Goal: Transaction & Acquisition: Purchase product/service

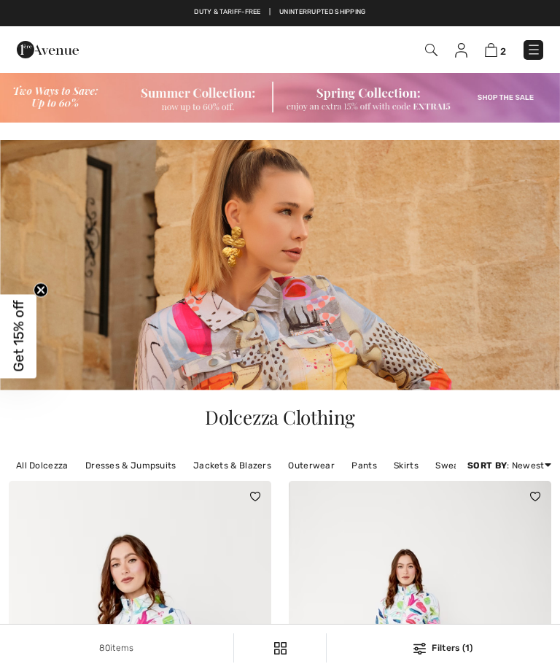
checkbox input "true"
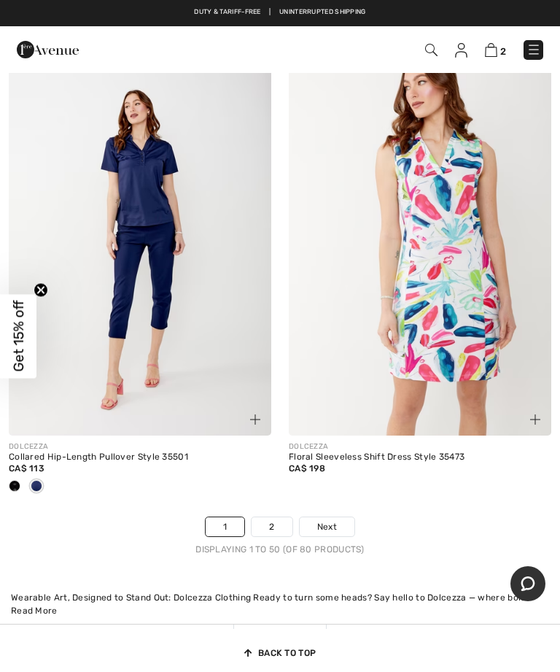
scroll to position [11967, 0]
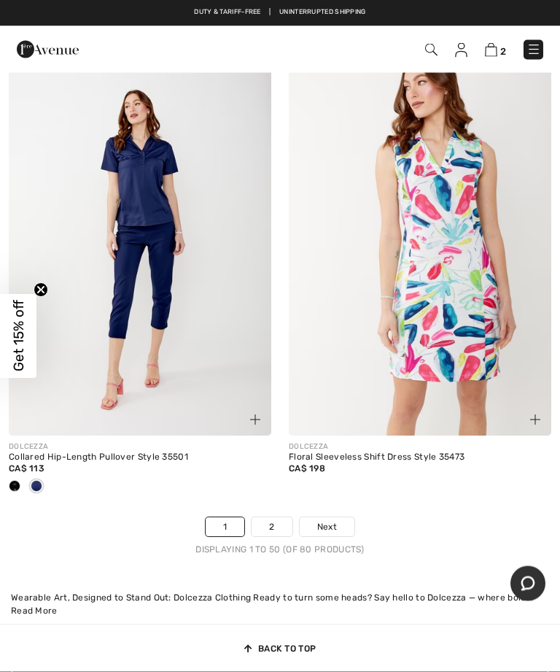
click at [225, 518] on link "1" at bounding box center [225, 527] width 39 height 19
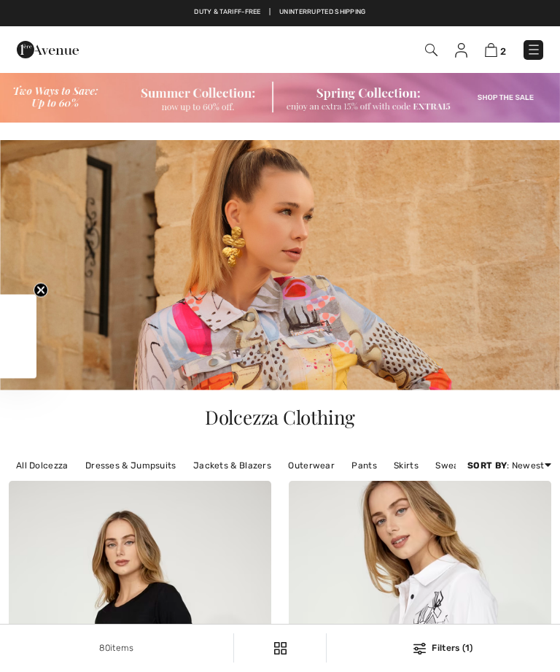
checkbox input "true"
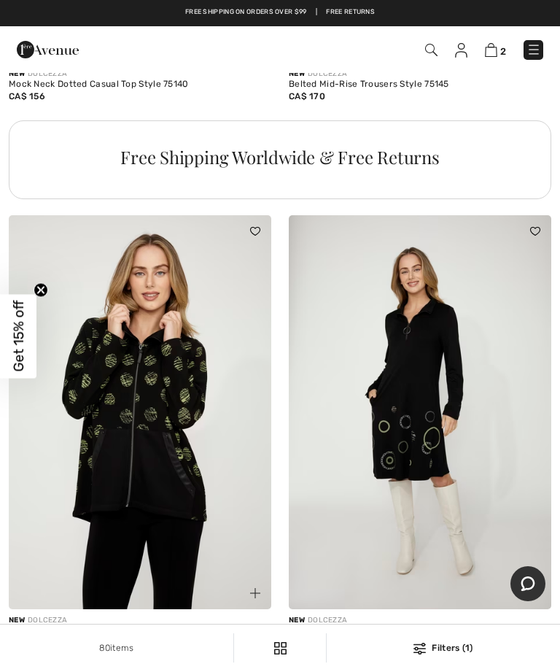
scroll to position [3068, 0]
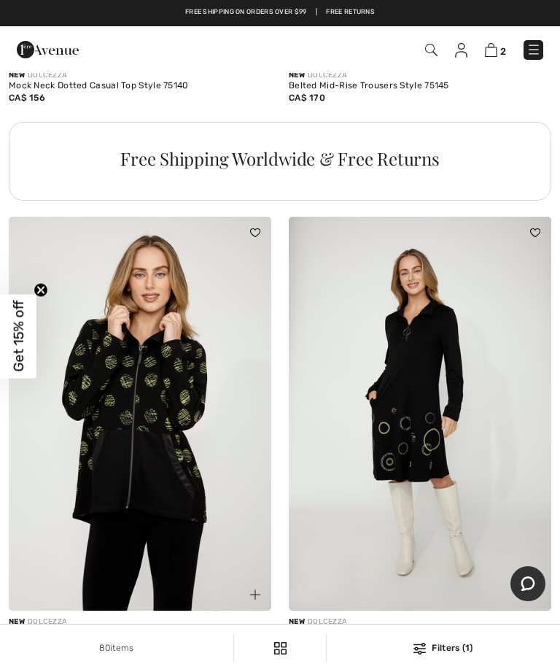
click at [431, 416] on img at bounding box center [420, 414] width 263 height 394
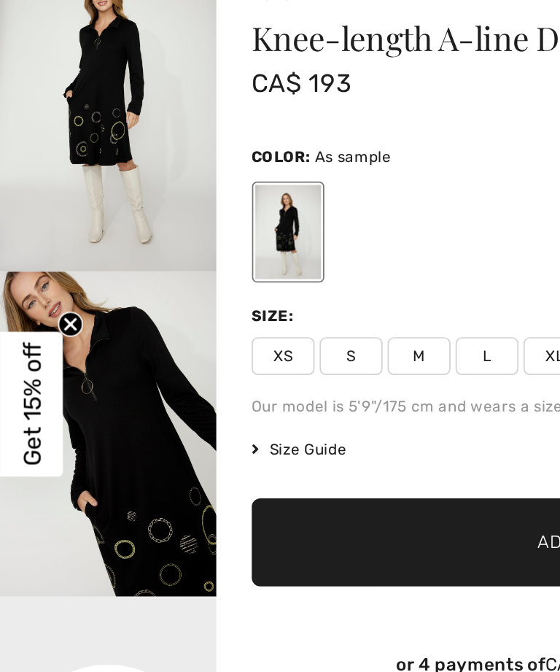
click at [282, 298] on span "L" at bounding box center [282, 309] width 36 height 22
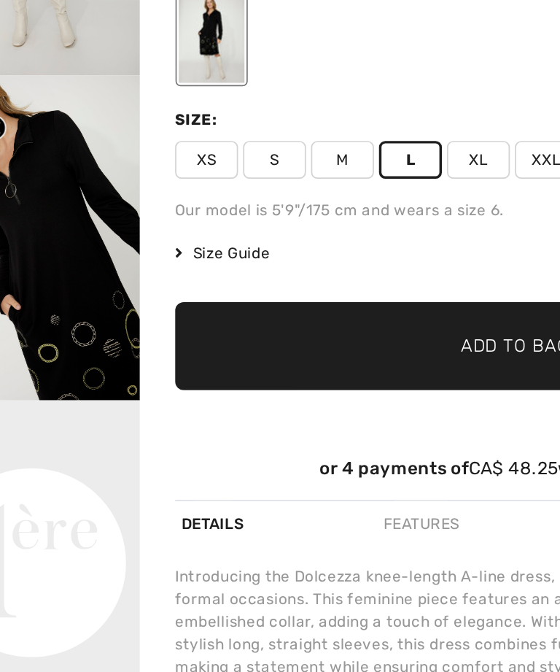
click at [312, 409] on span "Add to Bag" at bounding box center [343, 416] width 63 height 15
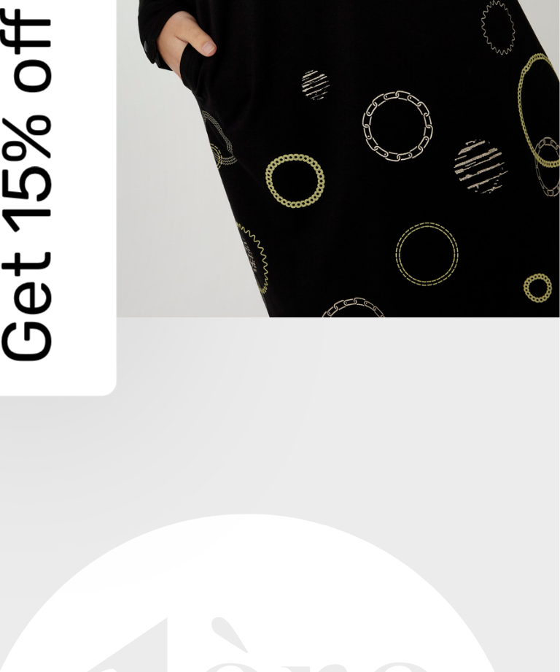
scroll to position [2, 0]
